Goal: Task Accomplishment & Management: Complete application form

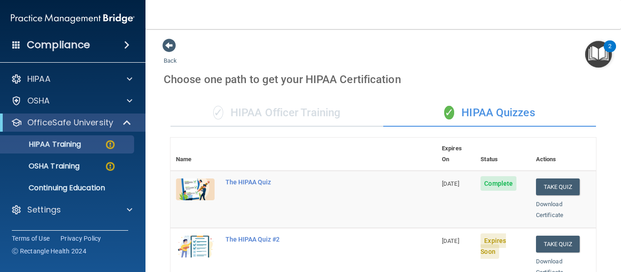
click at [553, 236] on button "Take Quiz" at bounding box center [558, 244] width 44 height 17
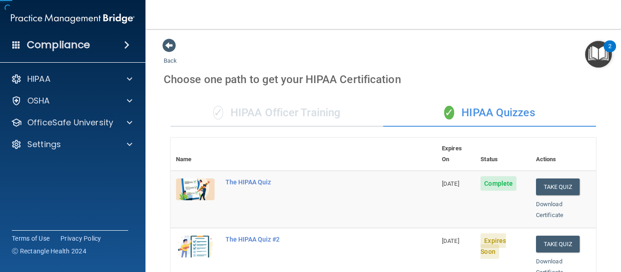
scroll to position [102, 0]
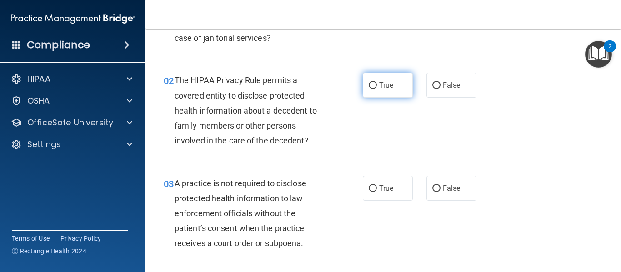
click at [370, 82] on input "True" at bounding box center [373, 85] width 8 height 7
radio input "true"
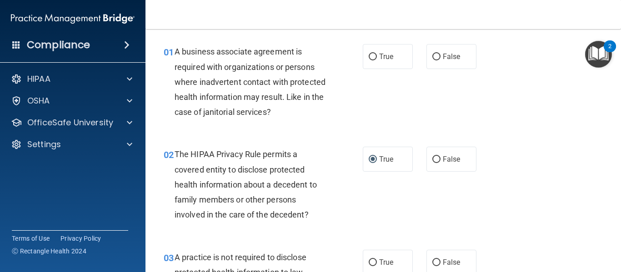
scroll to position [9, 0]
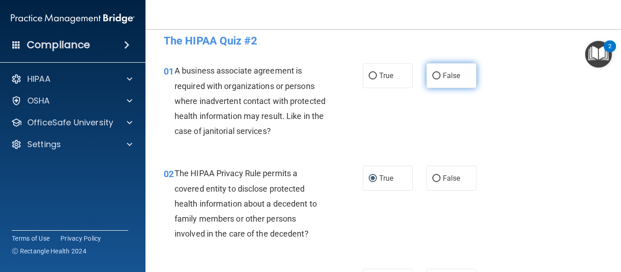
click at [435, 75] on input "False" at bounding box center [436, 76] width 8 height 7
radio input "true"
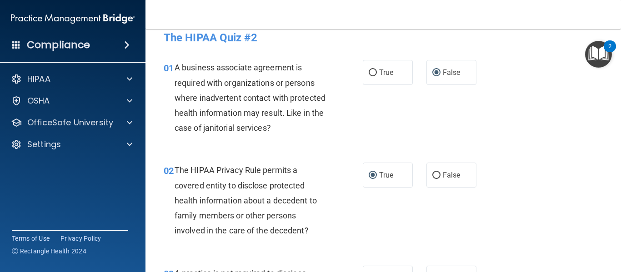
scroll to position [0, 0]
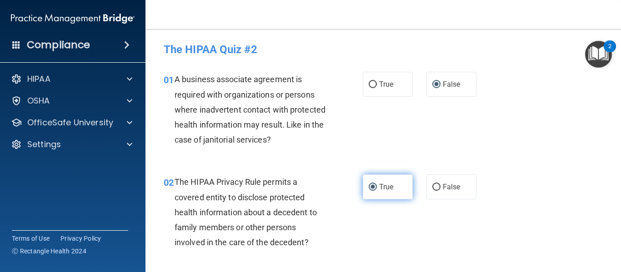
click at [374, 183] on label "True" at bounding box center [388, 186] width 50 height 25
click at [374, 184] on input "True" at bounding box center [373, 187] width 8 height 7
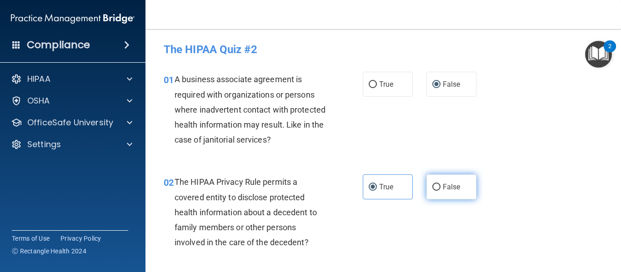
click at [433, 190] on input "False" at bounding box center [436, 187] width 8 height 7
radio input "true"
radio input "false"
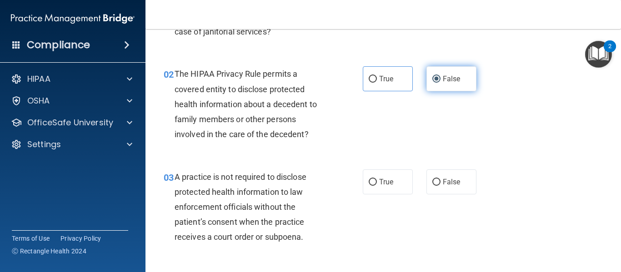
scroll to position [109, 0]
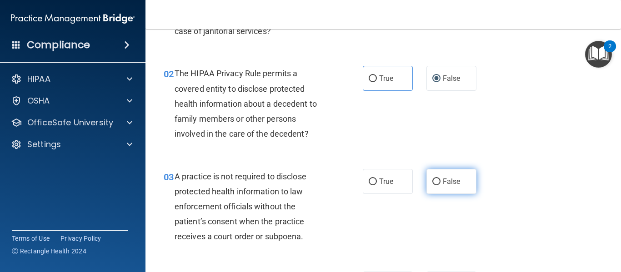
click at [434, 180] on input "False" at bounding box center [436, 182] width 8 height 7
radio input "true"
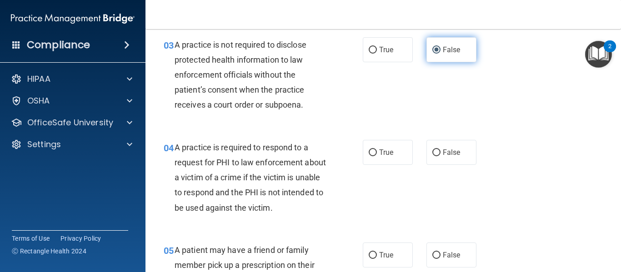
scroll to position [241, 0]
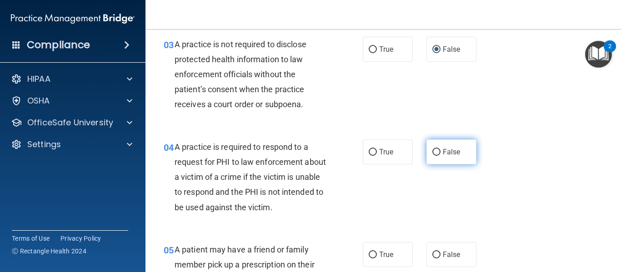
click at [432, 154] on input "False" at bounding box center [436, 152] width 8 height 7
radio input "true"
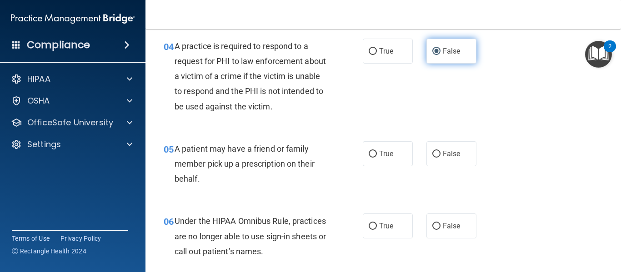
click at [432, 154] on input "False" at bounding box center [436, 154] width 8 height 7
radio input "true"
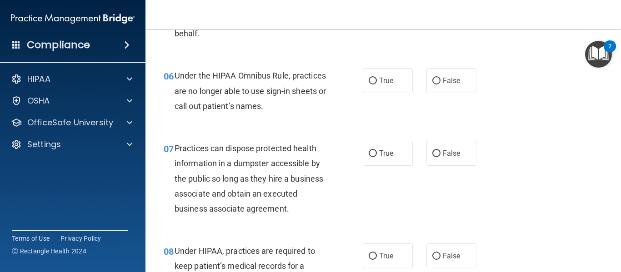
scroll to position [488, 0]
click at [432, 80] on input "False" at bounding box center [436, 80] width 8 height 7
radio input "true"
click at [433, 151] on input "False" at bounding box center [436, 153] width 8 height 7
radio input "true"
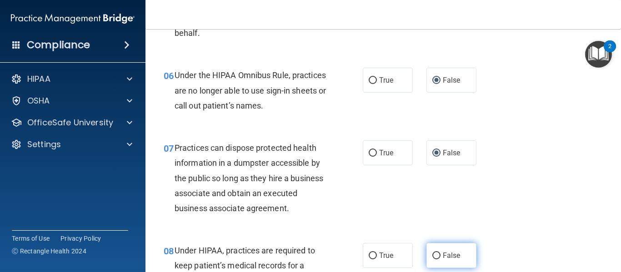
click at [432, 255] on input "False" at bounding box center [436, 256] width 8 height 7
radio input "true"
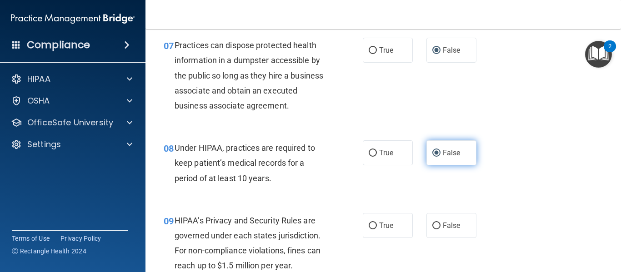
scroll to position [607, 0]
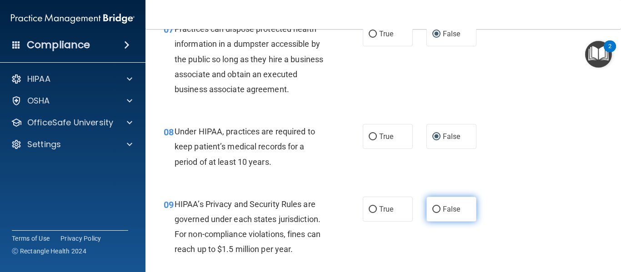
click at [433, 207] on input "False" at bounding box center [436, 209] width 8 height 7
radio input "true"
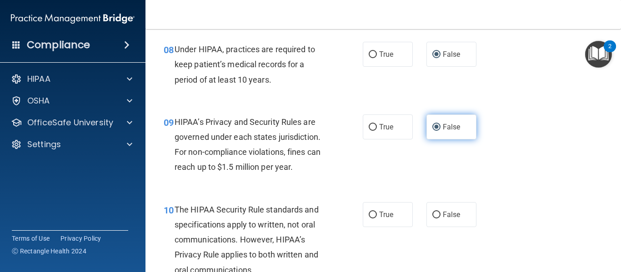
scroll to position [691, 0]
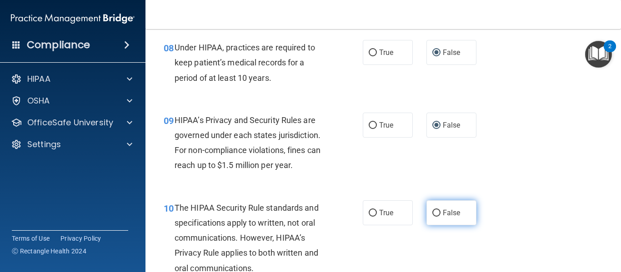
click at [433, 210] on input "False" at bounding box center [436, 213] width 8 height 7
radio input "true"
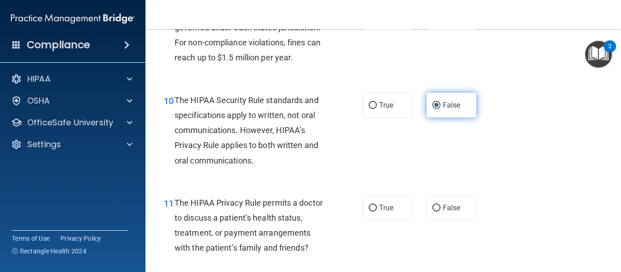
scroll to position [799, 0]
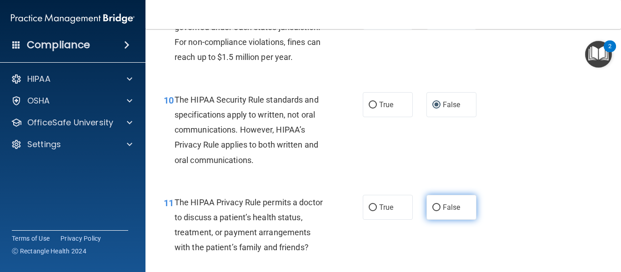
click at [432, 207] on input "False" at bounding box center [436, 207] width 8 height 7
radio input "true"
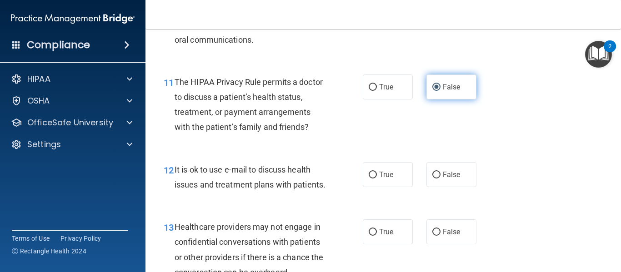
scroll to position [920, 0]
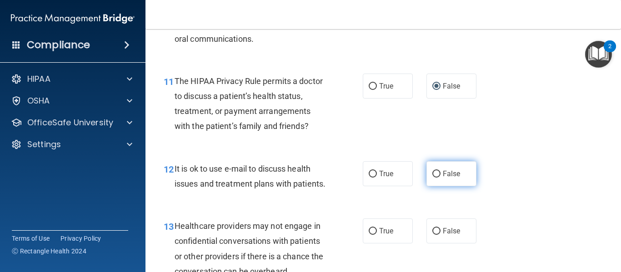
click at [432, 172] on input "False" at bounding box center [436, 174] width 8 height 7
radio input "true"
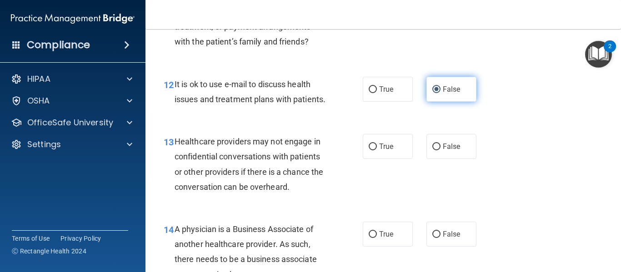
scroll to position [1008, 0]
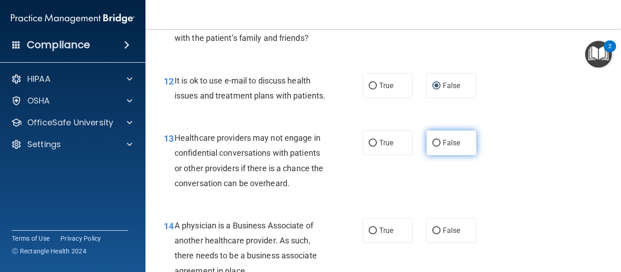
click at [432, 147] on input "False" at bounding box center [436, 143] width 8 height 7
radio input "true"
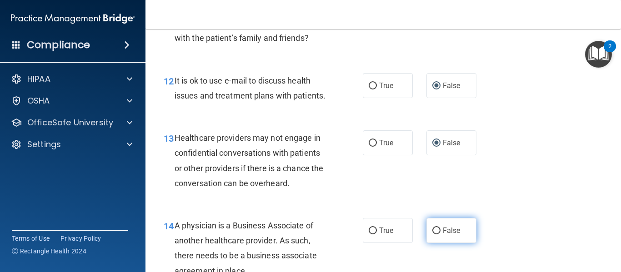
click at [432, 234] on input "False" at bounding box center [436, 231] width 8 height 7
radio input "true"
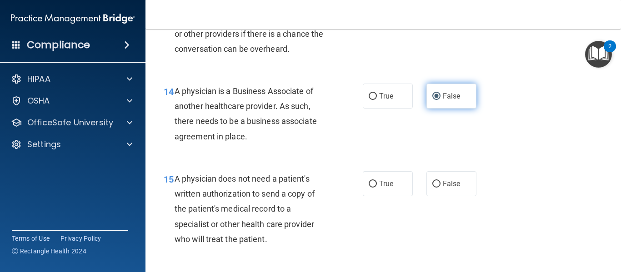
scroll to position [1147, 0]
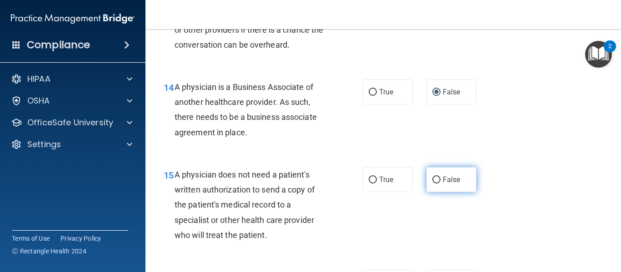
click at [432, 192] on label "False" at bounding box center [451, 179] width 50 height 25
click at [432, 184] on input "False" at bounding box center [436, 180] width 8 height 7
radio input "true"
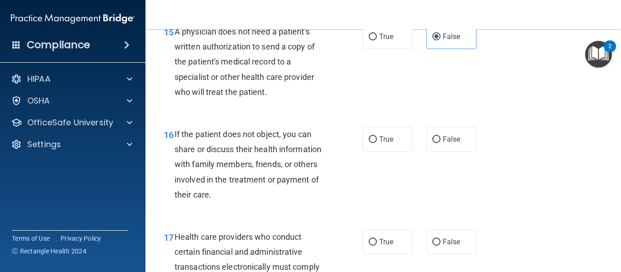
scroll to position [1290, 0]
click at [432, 143] on input "False" at bounding box center [436, 139] width 8 height 7
radio input "true"
click at [432, 245] on input "False" at bounding box center [436, 242] width 8 height 7
radio input "true"
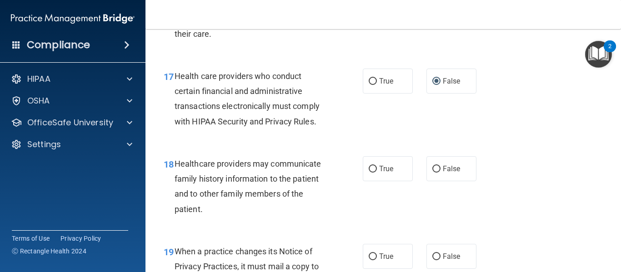
scroll to position [1451, 0]
click at [430, 181] on label "False" at bounding box center [451, 168] width 50 height 25
click at [432, 172] on input "False" at bounding box center [436, 168] width 8 height 7
radio input "true"
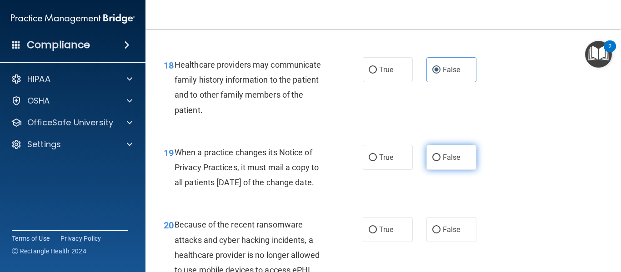
scroll to position [1550, 0]
click at [432, 161] on input "False" at bounding box center [436, 157] width 8 height 7
radio input "true"
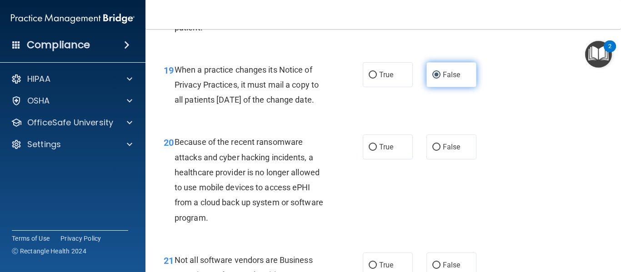
scroll to position [1635, 0]
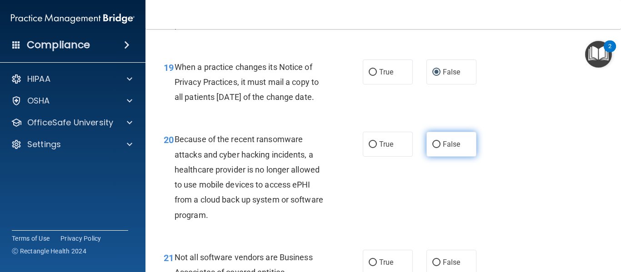
click at [432, 148] on input "False" at bounding box center [436, 144] width 8 height 7
radio input "true"
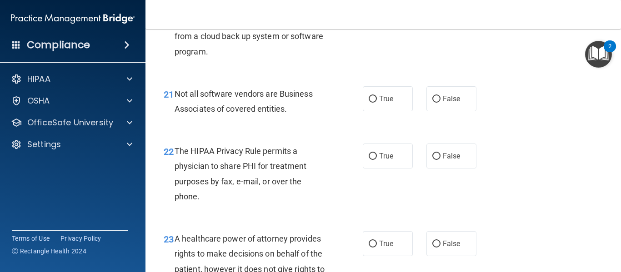
scroll to position [1801, 0]
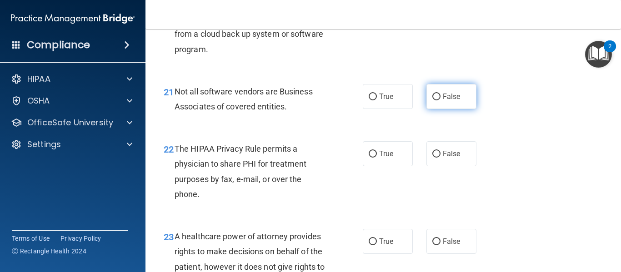
click at [433, 100] on input "False" at bounding box center [436, 97] width 8 height 7
radio input "true"
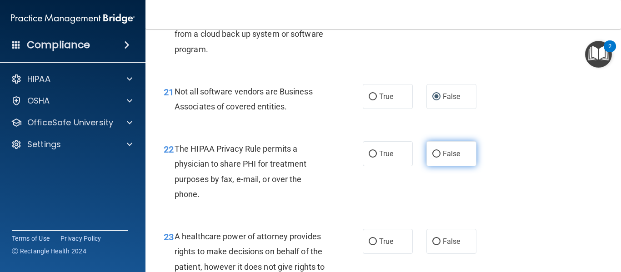
click at [433, 158] on input "False" at bounding box center [436, 154] width 8 height 7
radio input "true"
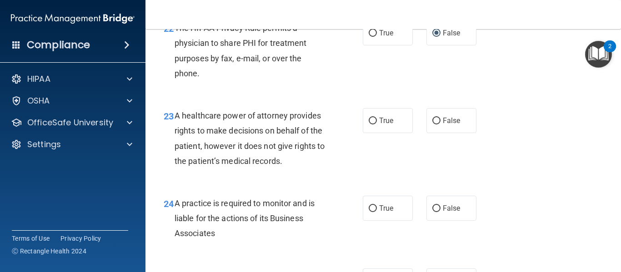
scroll to position [1925, 0]
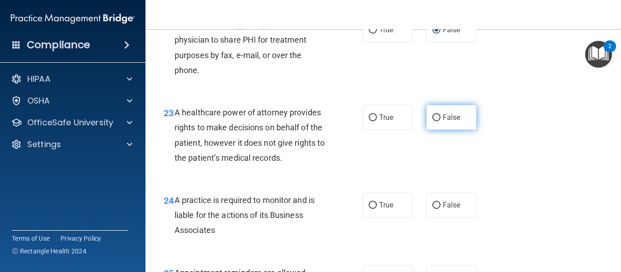
click at [432, 121] on input "False" at bounding box center [436, 118] width 8 height 7
radio input "true"
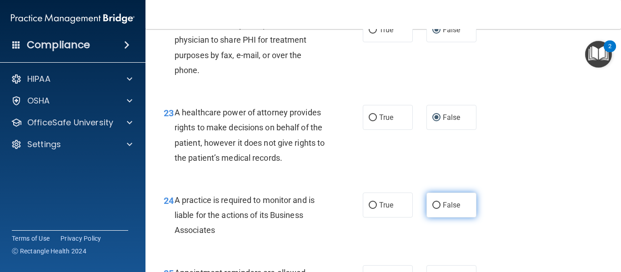
click at [432, 209] on input "False" at bounding box center [436, 205] width 8 height 7
radio input "true"
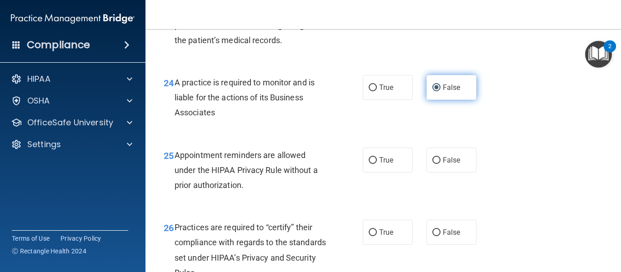
scroll to position [2045, 0]
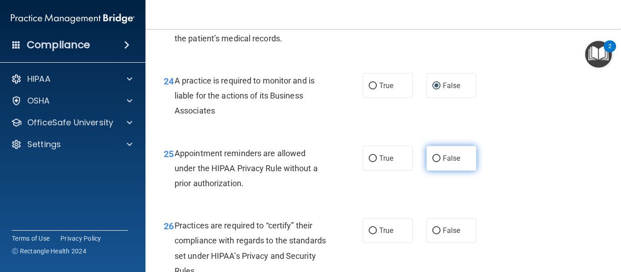
click at [433, 162] on input "False" at bounding box center [436, 158] width 8 height 7
radio input "true"
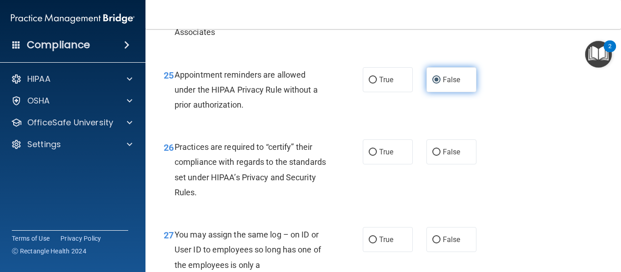
scroll to position [2147, 0]
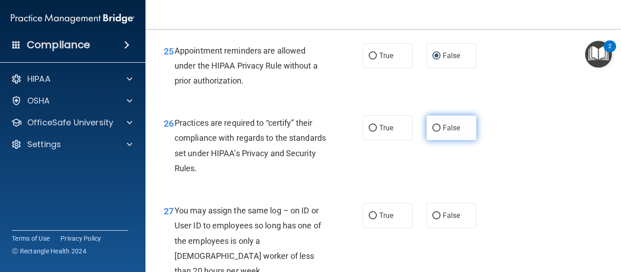
click at [433, 132] on input "False" at bounding box center [436, 128] width 8 height 7
radio input "true"
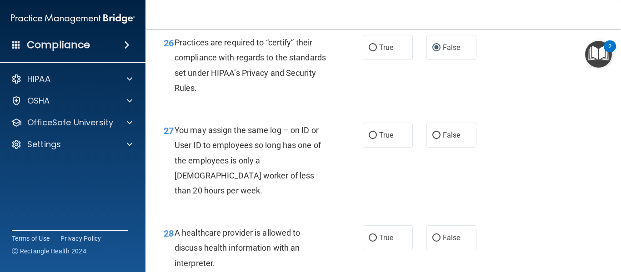
scroll to position [2232, 0]
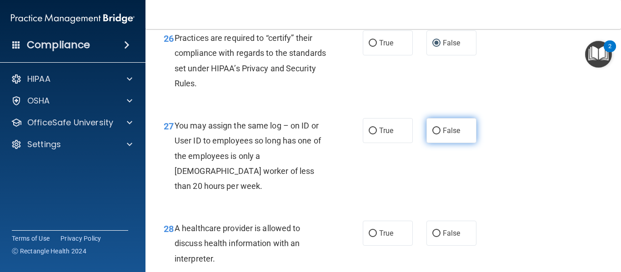
click at [433, 134] on input "False" at bounding box center [436, 131] width 8 height 7
radio input "true"
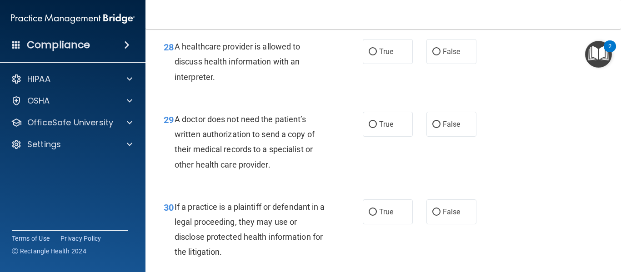
scroll to position [2415, 0]
click at [432, 55] on input "False" at bounding box center [436, 51] width 8 height 7
radio input "true"
click at [432, 128] on input "False" at bounding box center [436, 124] width 8 height 7
radio input "true"
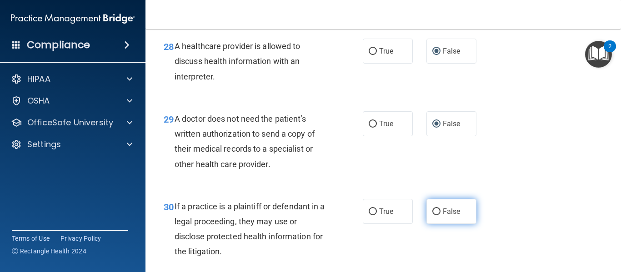
click at [432, 215] on input "False" at bounding box center [436, 212] width 8 height 7
radio input "true"
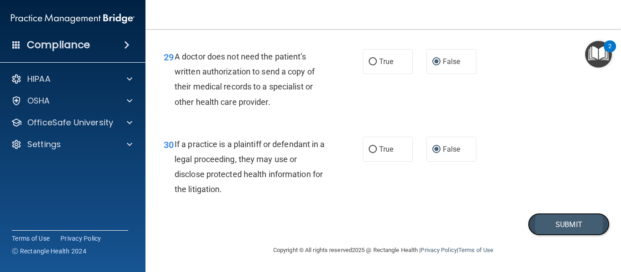
click at [545, 228] on button "Submit" at bounding box center [569, 224] width 82 height 23
click at [559, 225] on button "Submit" at bounding box center [569, 224] width 82 height 23
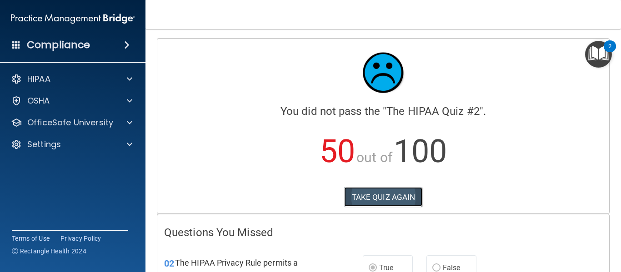
click at [393, 191] on button "TAKE QUIZ AGAIN" at bounding box center [383, 197] width 79 height 20
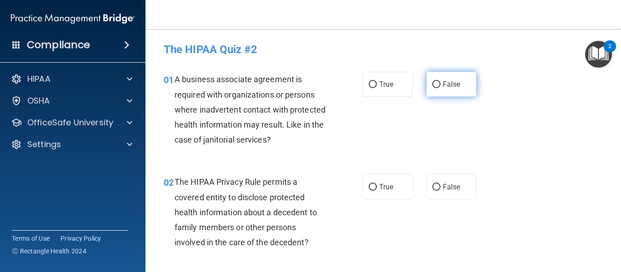
click at [433, 83] on input "False" at bounding box center [436, 84] width 8 height 7
radio input "true"
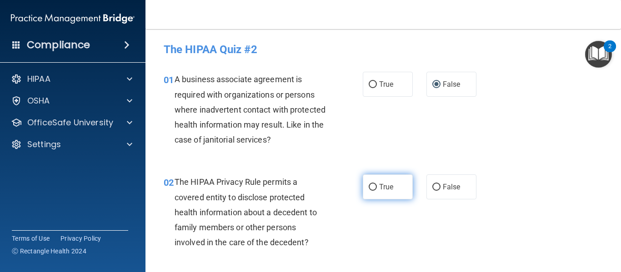
click at [371, 186] on input "True" at bounding box center [373, 187] width 8 height 7
radio input "true"
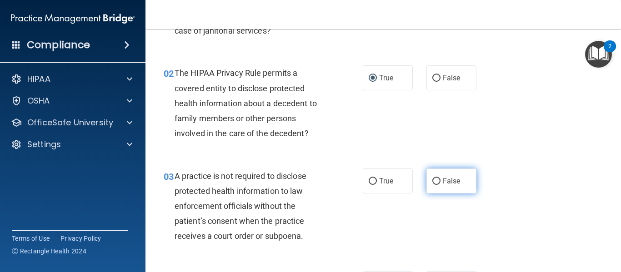
click at [432, 182] on input "False" at bounding box center [436, 181] width 8 height 7
radio input "true"
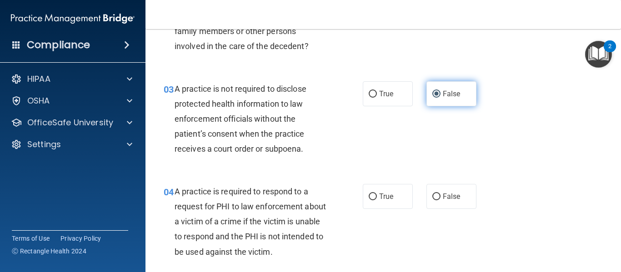
scroll to position [197, 0]
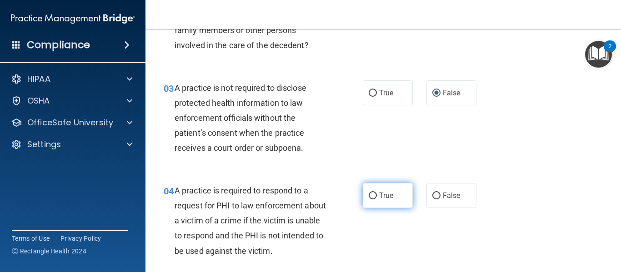
click at [369, 196] on input "True" at bounding box center [373, 196] width 8 height 7
radio input "true"
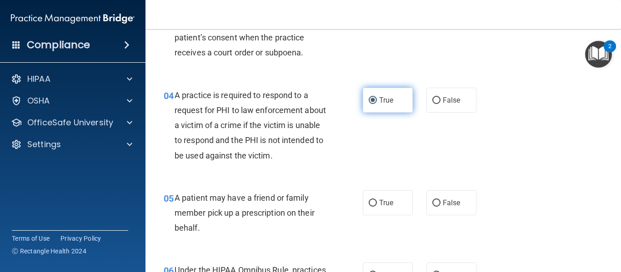
scroll to position [293, 0]
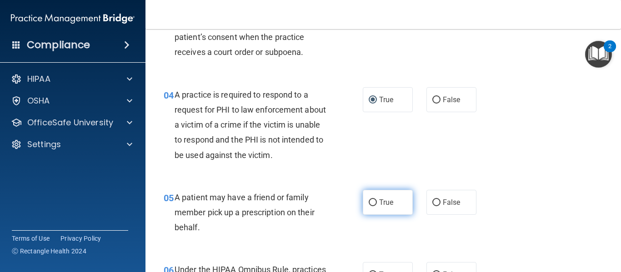
click at [369, 200] on input "True" at bounding box center [373, 202] width 8 height 7
radio input "true"
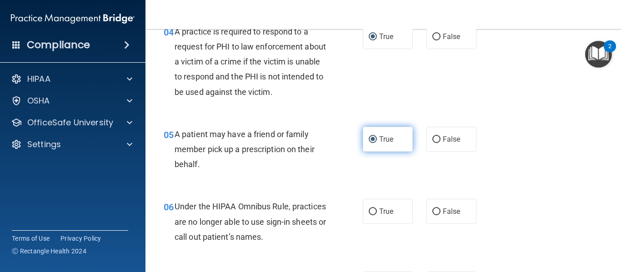
scroll to position [357, 0]
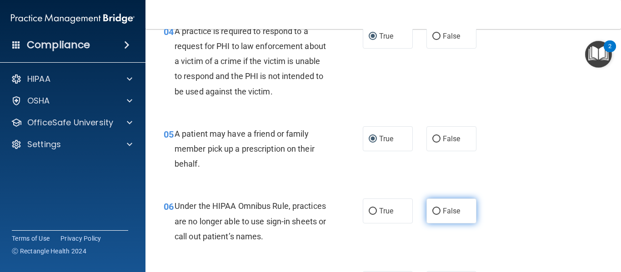
click at [432, 211] on input "False" at bounding box center [436, 211] width 8 height 7
radio input "true"
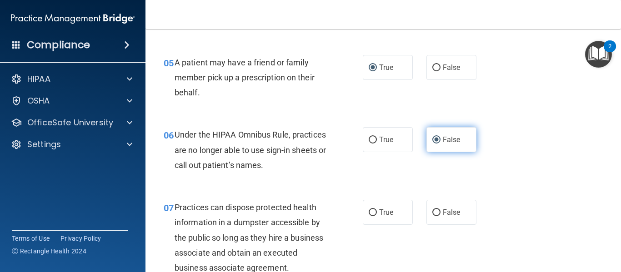
click at [432, 211] on input "False" at bounding box center [436, 212] width 8 height 7
radio input "true"
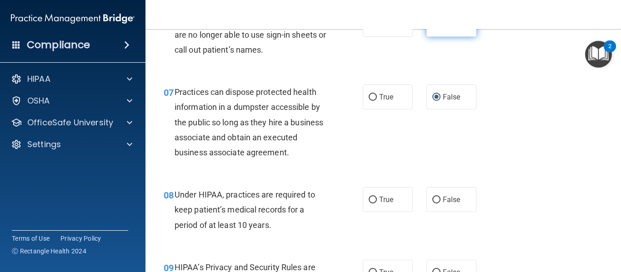
scroll to position [544, 0]
click at [432, 198] on input "False" at bounding box center [436, 199] width 8 height 7
radio input "true"
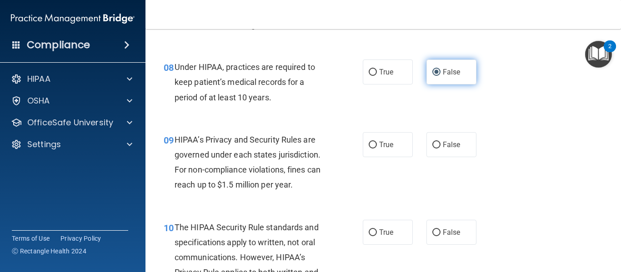
scroll to position [686, 0]
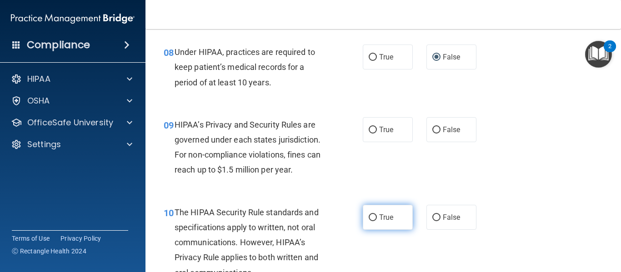
click at [364, 218] on label "True" at bounding box center [388, 217] width 50 height 25
click at [369, 218] on input "True" at bounding box center [373, 217] width 8 height 7
radio input "true"
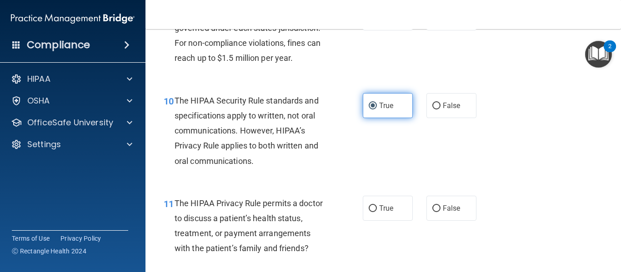
scroll to position [800, 0]
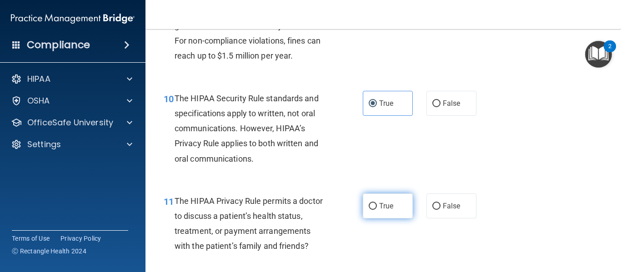
click at [369, 206] on input "True" at bounding box center [373, 206] width 8 height 7
radio input "true"
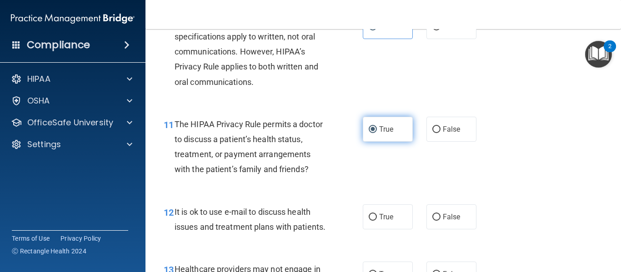
scroll to position [877, 0]
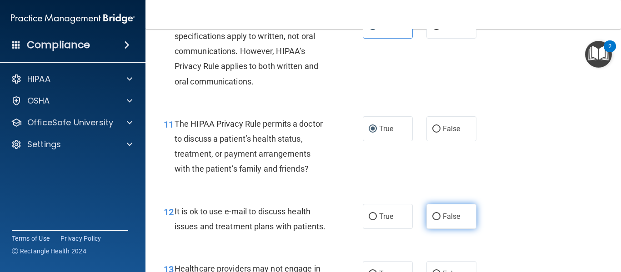
click at [432, 217] on input "False" at bounding box center [436, 217] width 8 height 7
radio input "true"
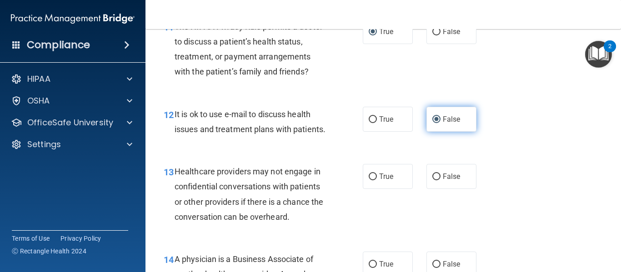
scroll to position [975, 0]
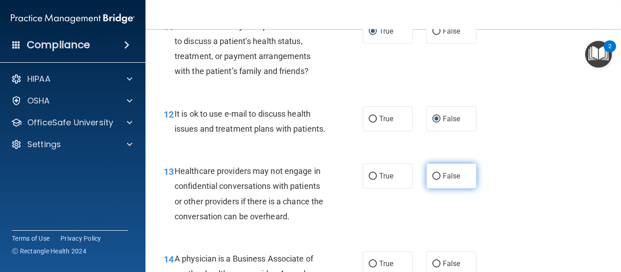
click at [435, 180] on input "False" at bounding box center [436, 176] width 8 height 7
radio input "true"
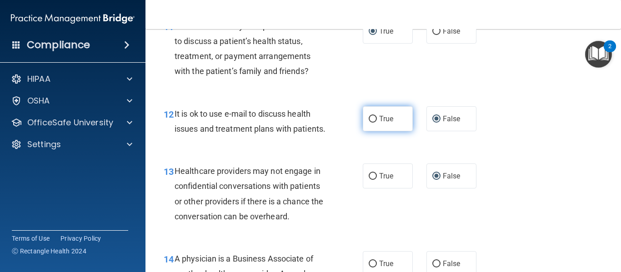
click at [369, 120] on input "True" at bounding box center [373, 119] width 8 height 7
radio input "true"
radio input "false"
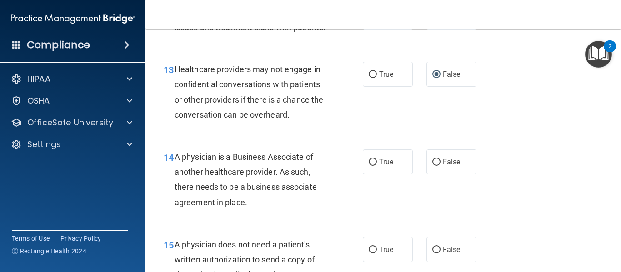
scroll to position [1081, 0]
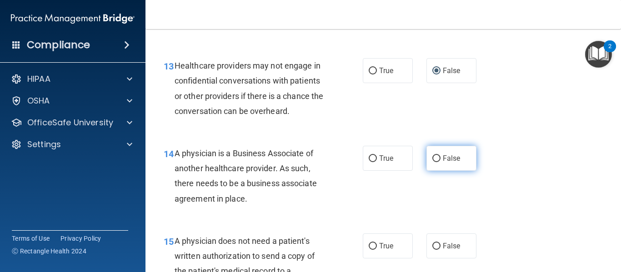
click at [432, 162] on input "False" at bounding box center [436, 158] width 8 height 7
radio input "true"
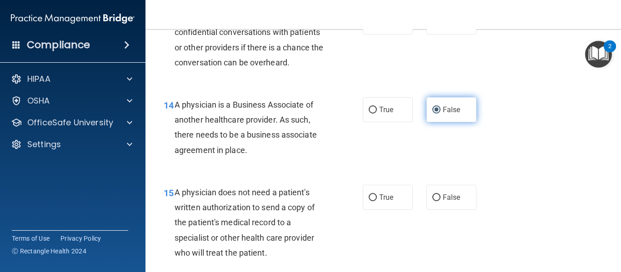
scroll to position [1147, 0]
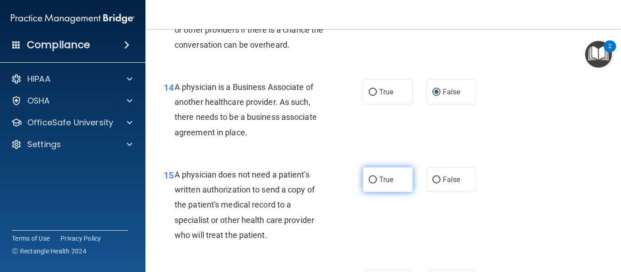
click at [369, 184] on input "True" at bounding box center [373, 180] width 8 height 7
radio input "true"
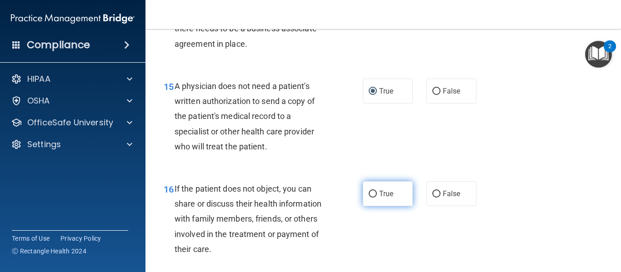
click at [369, 198] on input "True" at bounding box center [373, 194] width 8 height 7
radio input "true"
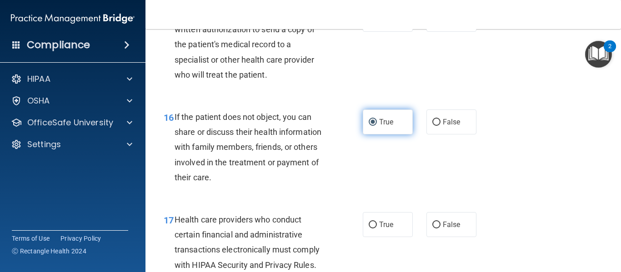
scroll to position [1308, 0]
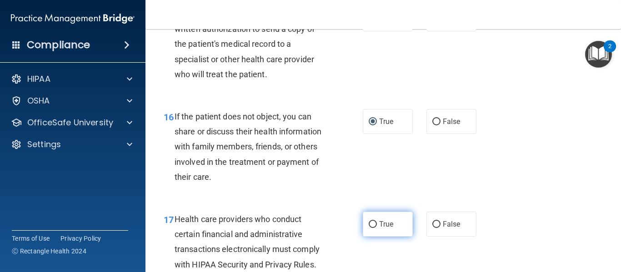
click at [369, 228] on input "True" at bounding box center [373, 224] width 8 height 7
radio input "true"
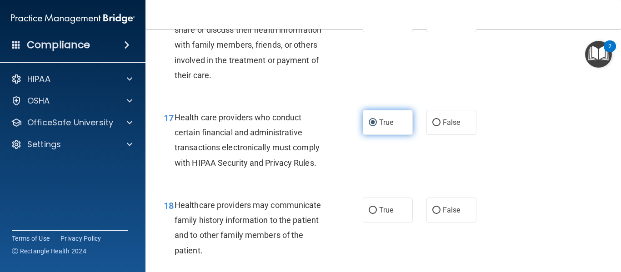
scroll to position [1420, 0]
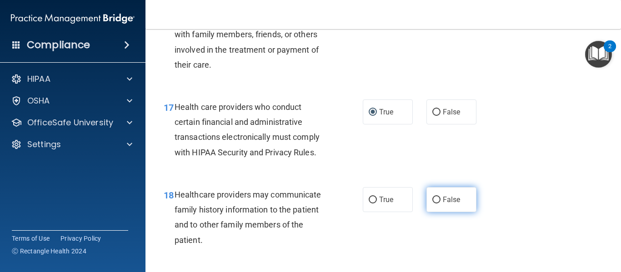
click at [432, 204] on input "False" at bounding box center [436, 200] width 8 height 7
radio input "true"
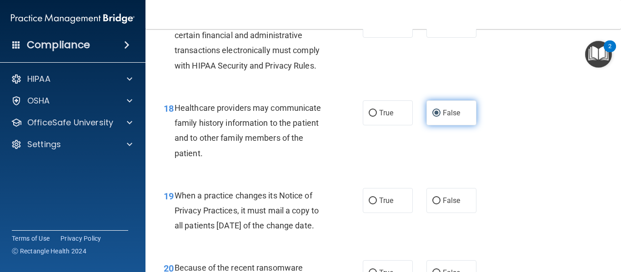
click at [432, 204] on input "False" at bounding box center [436, 201] width 8 height 7
radio input "true"
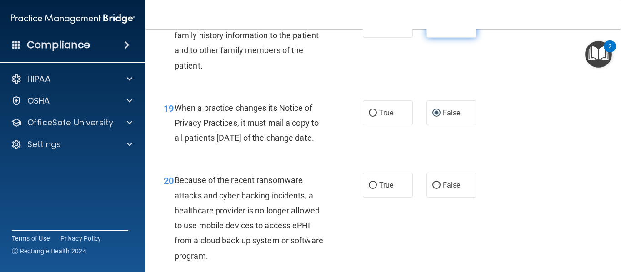
scroll to position [1596, 0]
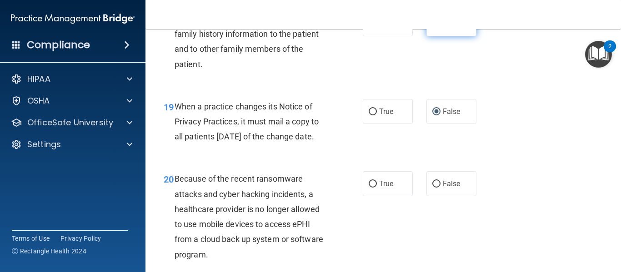
click at [432, 188] on input "False" at bounding box center [436, 184] width 8 height 7
radio input "true"
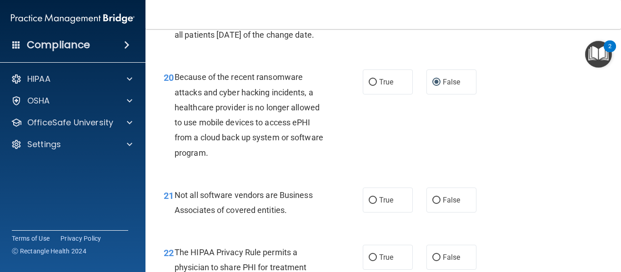
scroll to position [1701, 0]
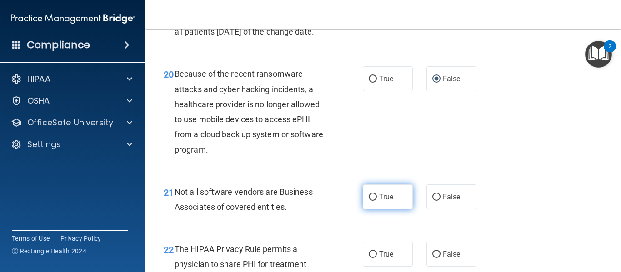
click at [370, 201] on input "True" at bounding box center [373, 197] width 8 height 7
radio input "true"
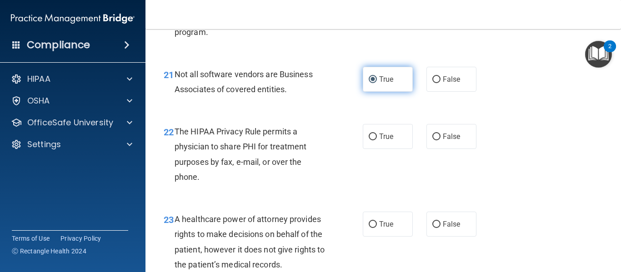
scroll to position [1820, 0]
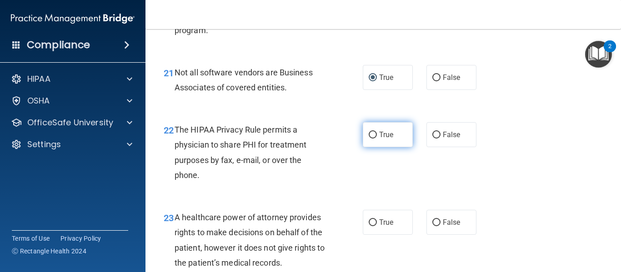
click at [371, 139] on input "True" at bounding box center [373, 135] width 8 height 7
radio input "true"
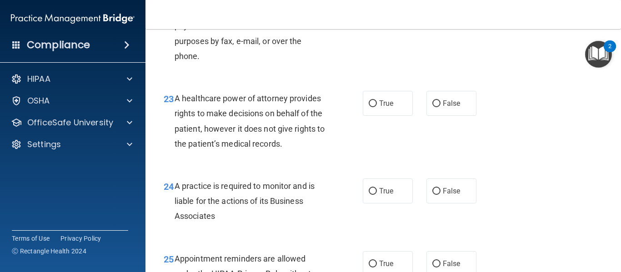
scroll to position [1940, 0]
drag, startPoint x: 432, startPoint y: 134, endPoint x: 434, endPoint y: 217, distance: 83.2
click at [434, 194] on input "False" at bounding box center [436, 191] width 8 height 7
radio input "true"
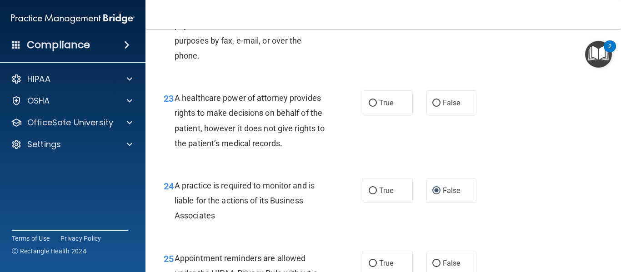
drag, startPoint x: 433, startPoint y: 133, endPoint x: 403, endPoint y: 168, distance: 46.1
click at [403, 167] on div "23 A healthcare power of attorney provides rights to make decisions on behalf o…" at bounding box center [383, 123] width 453 height 88
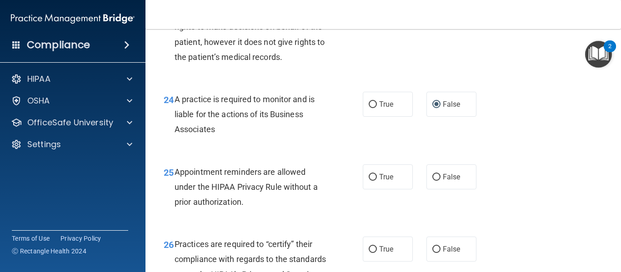
scroll to position [2026, 0]
click at [432, 21] on input "False" at bounding box center [436, 17] width 8 height 7
radio input "true"
click at [370, 181] on input "True" at bounding box center [373, 177] width 8 height 7
radio input "true"
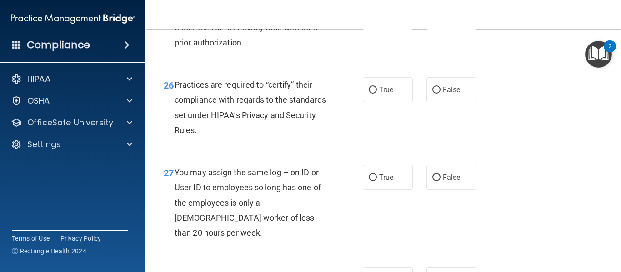
scroll to position [2186, 0]
click at [432, 93] on input "False" at bounding box center [436, 89] width 8 height 7
radio input "true"
click at [432, 181] on input "False" at bounding box center [436, 177] width 8 height 7
radio input "true"
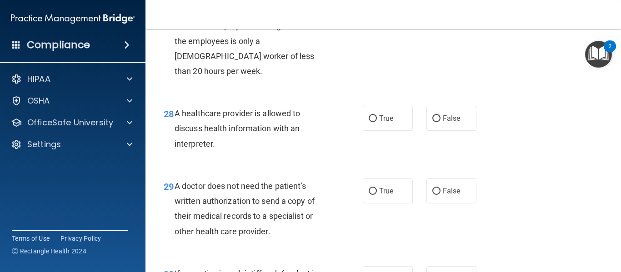
scroll to position [2348, 0]
click at [369, 122] on input "True" at bounding box center [373, 118] width 8 height 7
radio input "true"
click at [369, 194] on input "True" at bounding box center [373, 191] width 8 height 7
radio input "true"
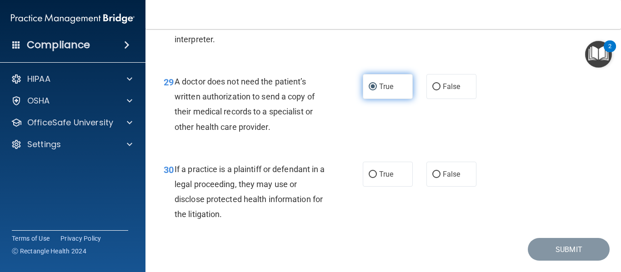
scroll to position [2452, 0]
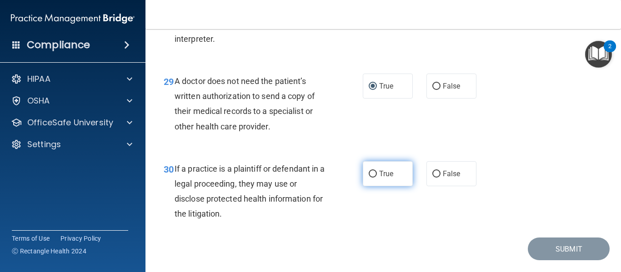
click at [369, 178] on input "True" at bounding box center [373, 174] width 8 height 7
radio input "true"
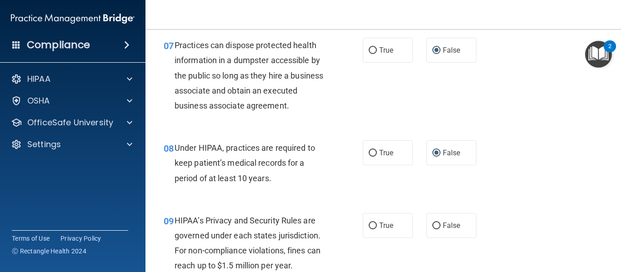
scroll to position [592, 0]
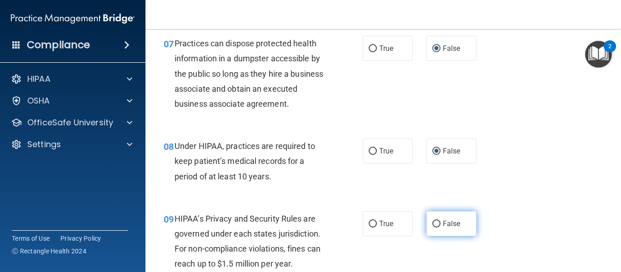
click at [434, 224] on input "False" at bounding box center [436, 224] width 8 height 7
radio input "true"
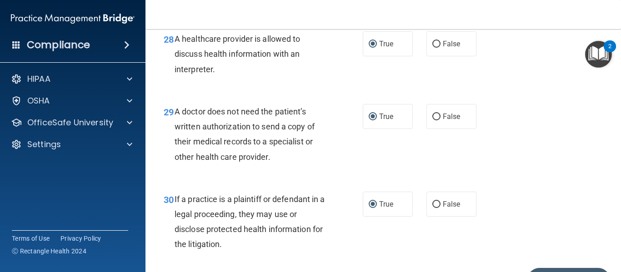
scroll to position [2492, 0]
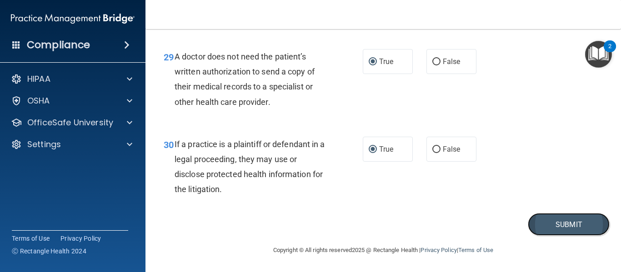
click at [536, 222] on button "Submit" at bounding box center [569, 224] width 82 height 23
